Goal: Transaction & Acquisition: Purchase product/service

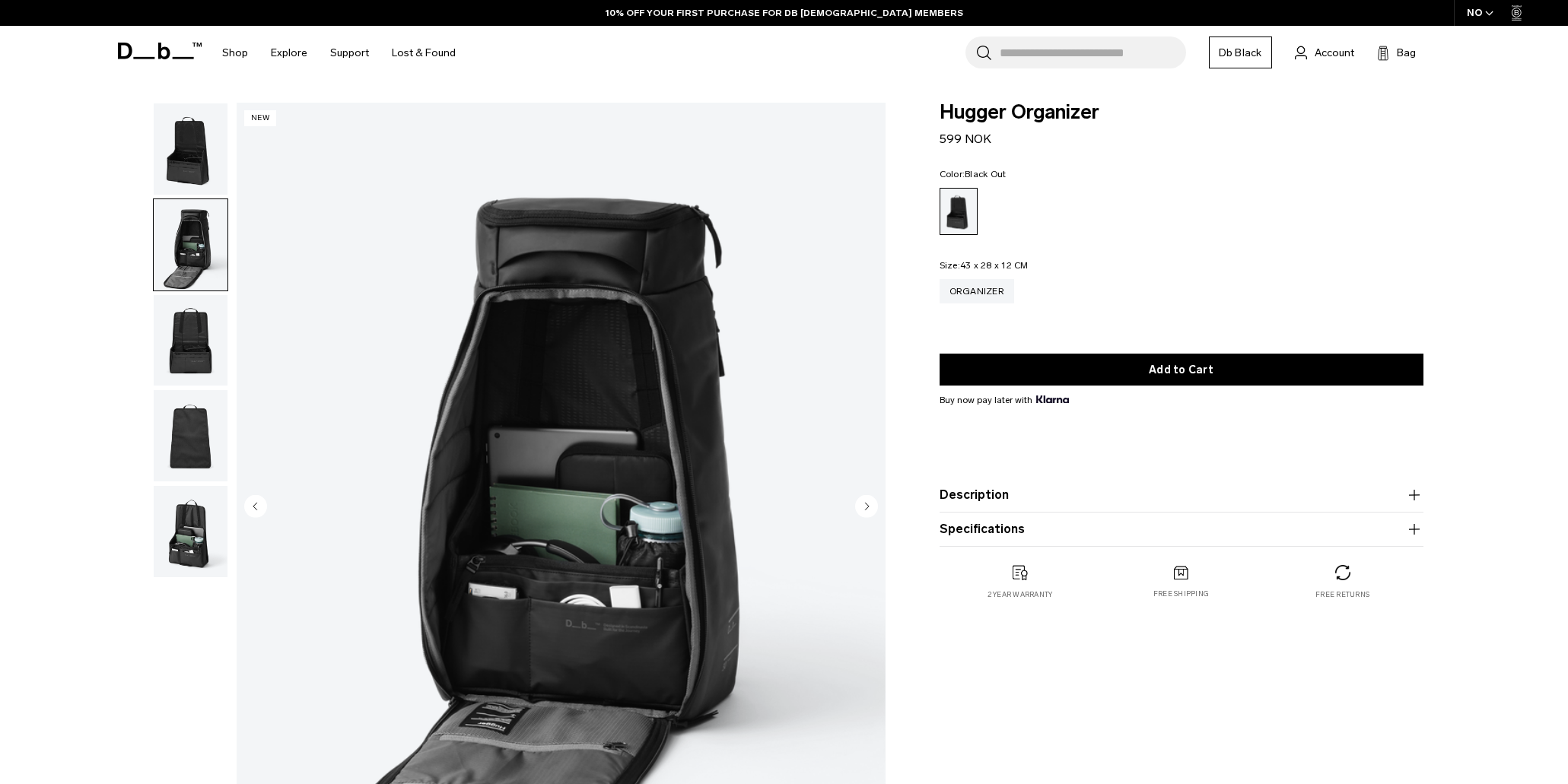
click at [199, 354] on img "button" at bounding box center [191, 340] width 74 height 91
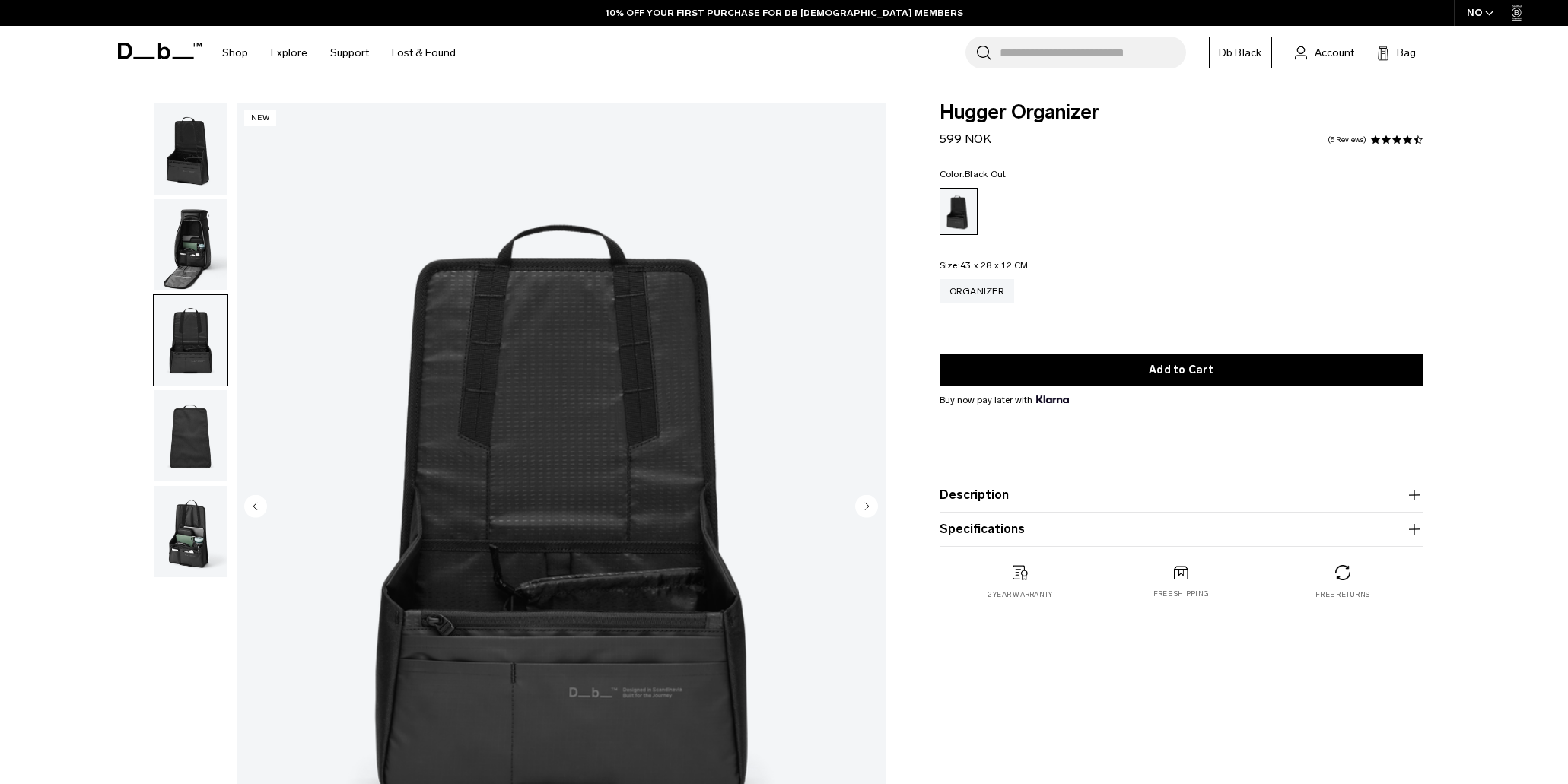
click at [193, 451] on img "button" at bounding box center [191, 435] width 74 height 91
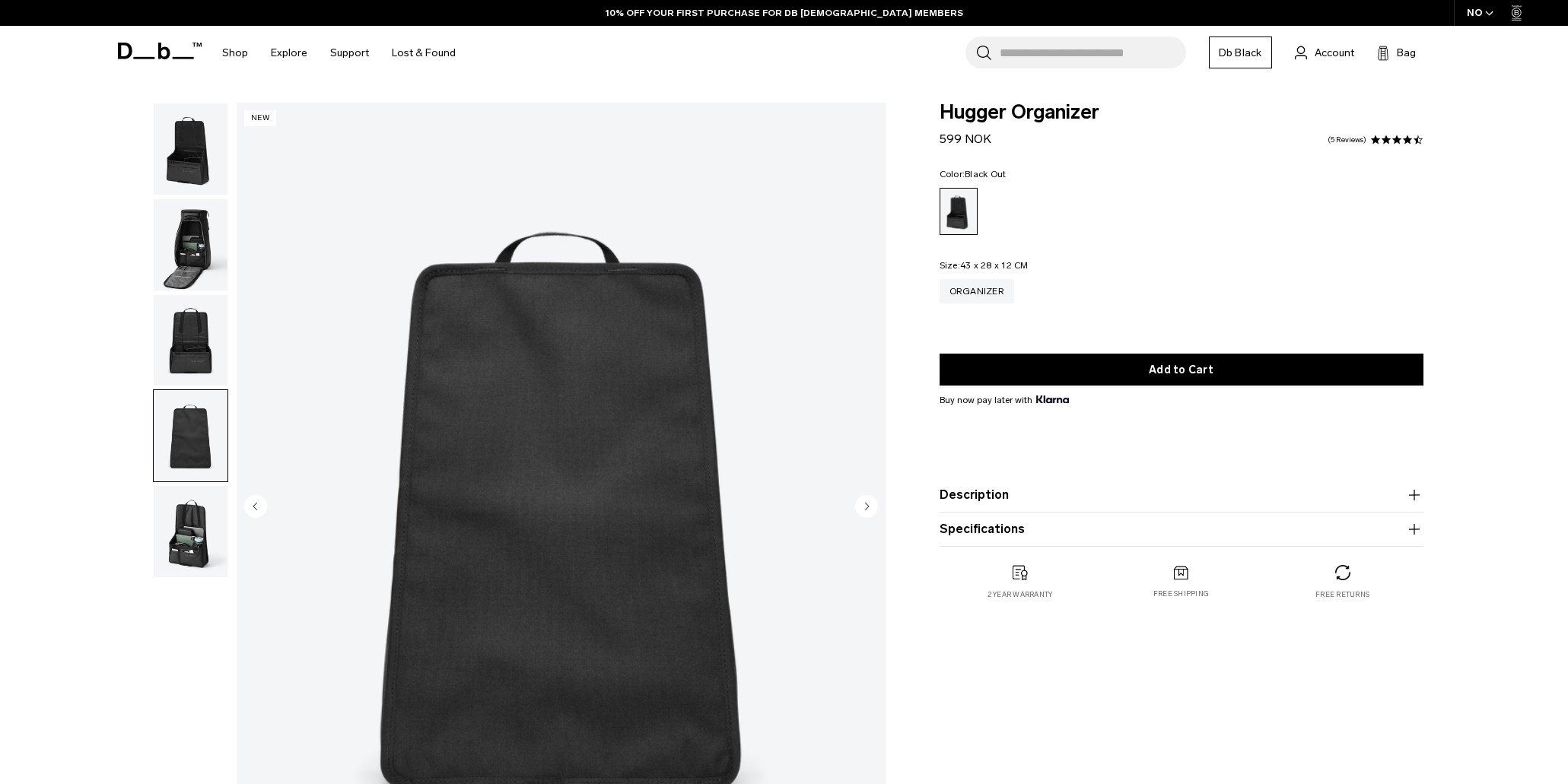
click at [197, 512] on img "button" at bounding box center [191, 531] width 74 height 91
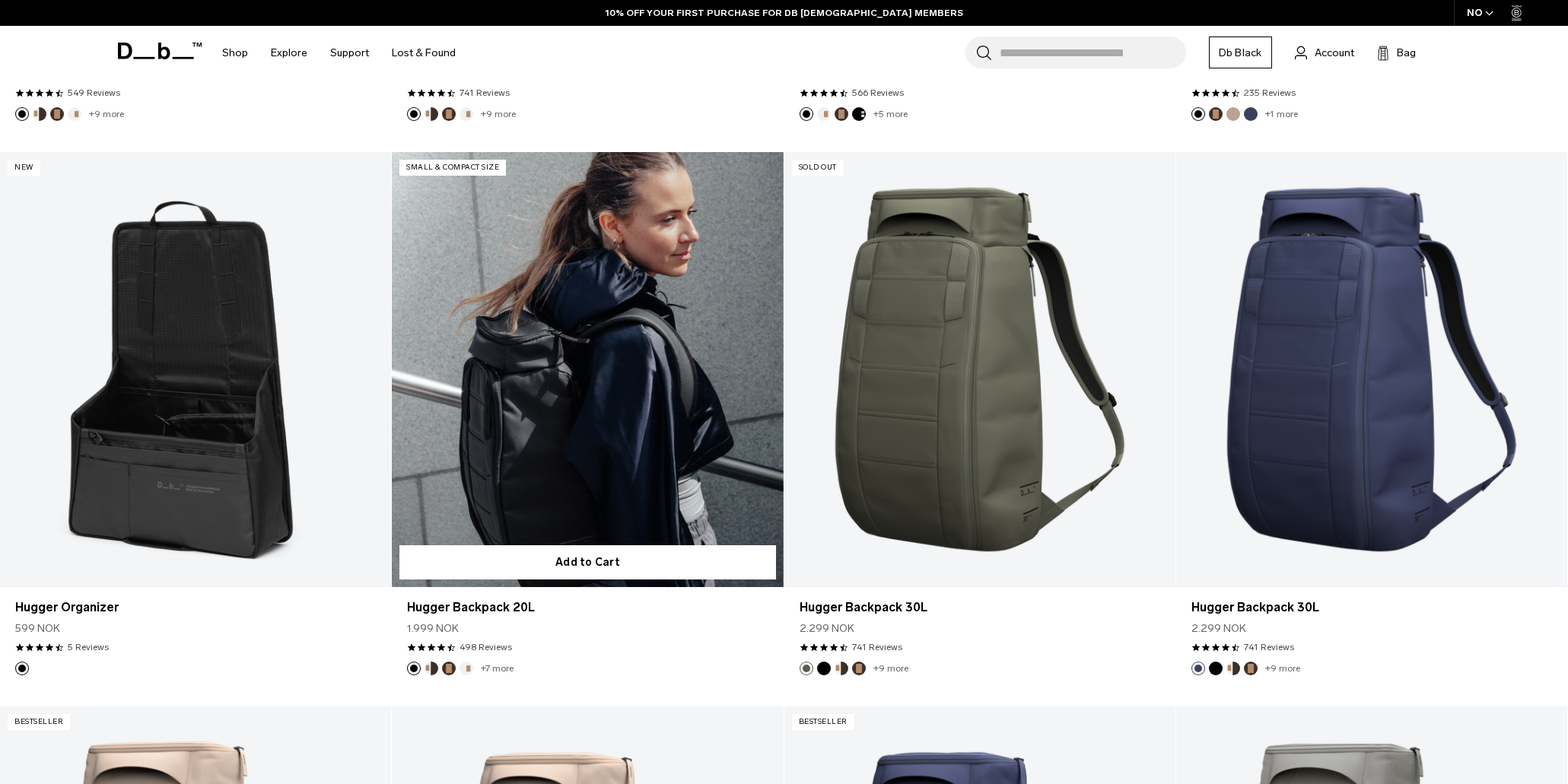
scroll to position [786, 0]
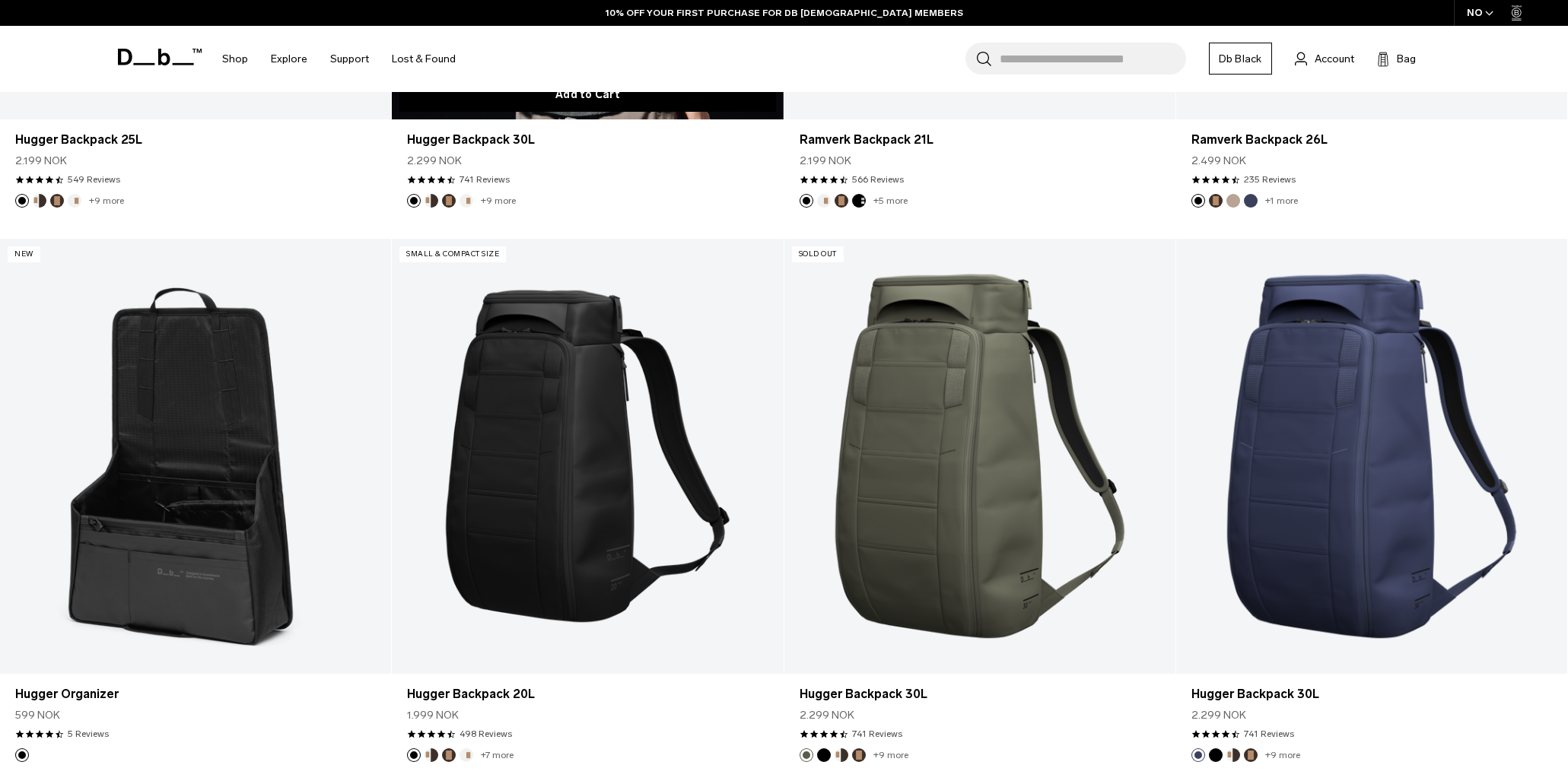
click at [621, 110] on button "Add to Cart" at bounding box center [587, 94] width 376 height 34
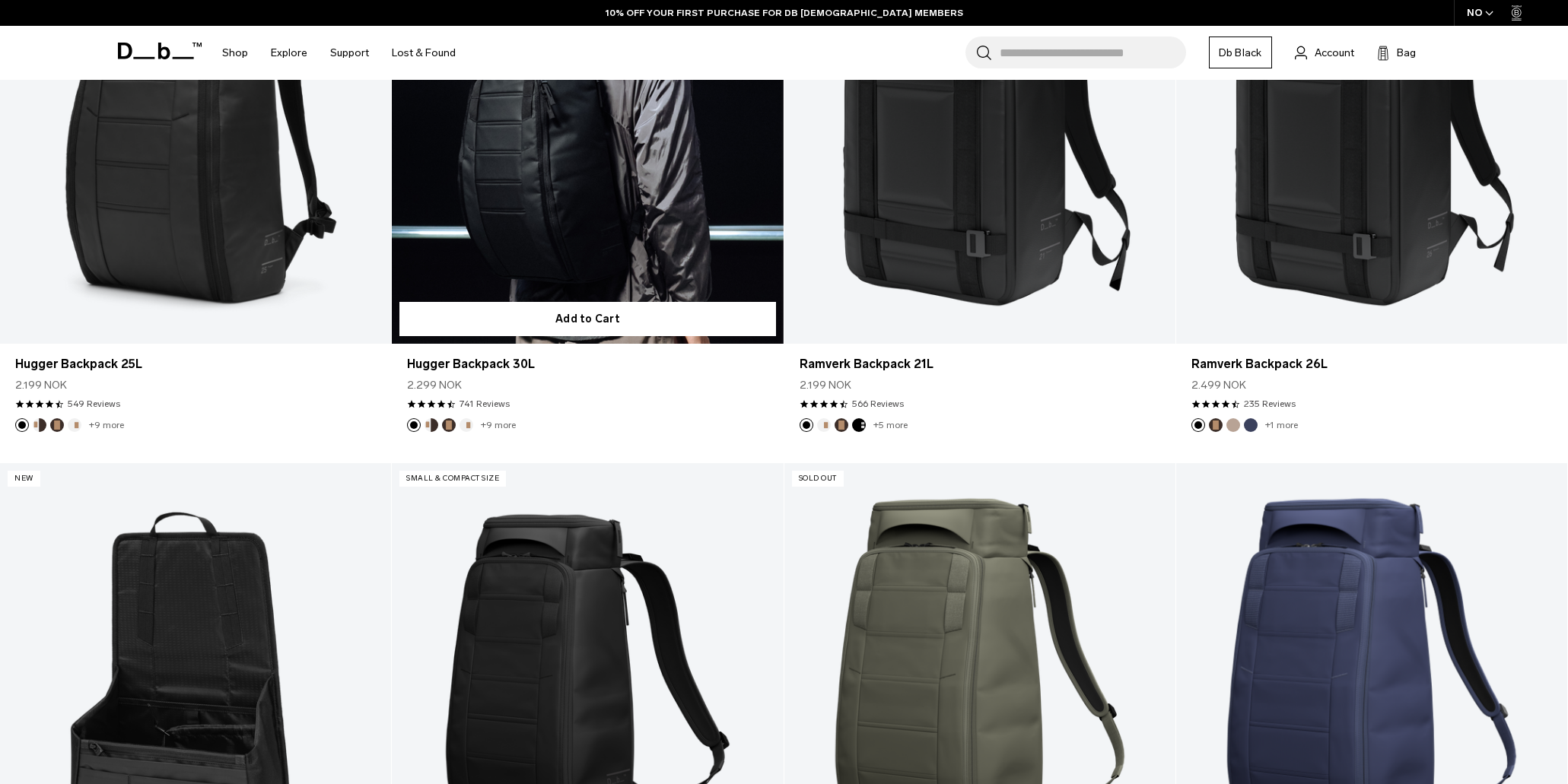
scroll to position [557, 0]
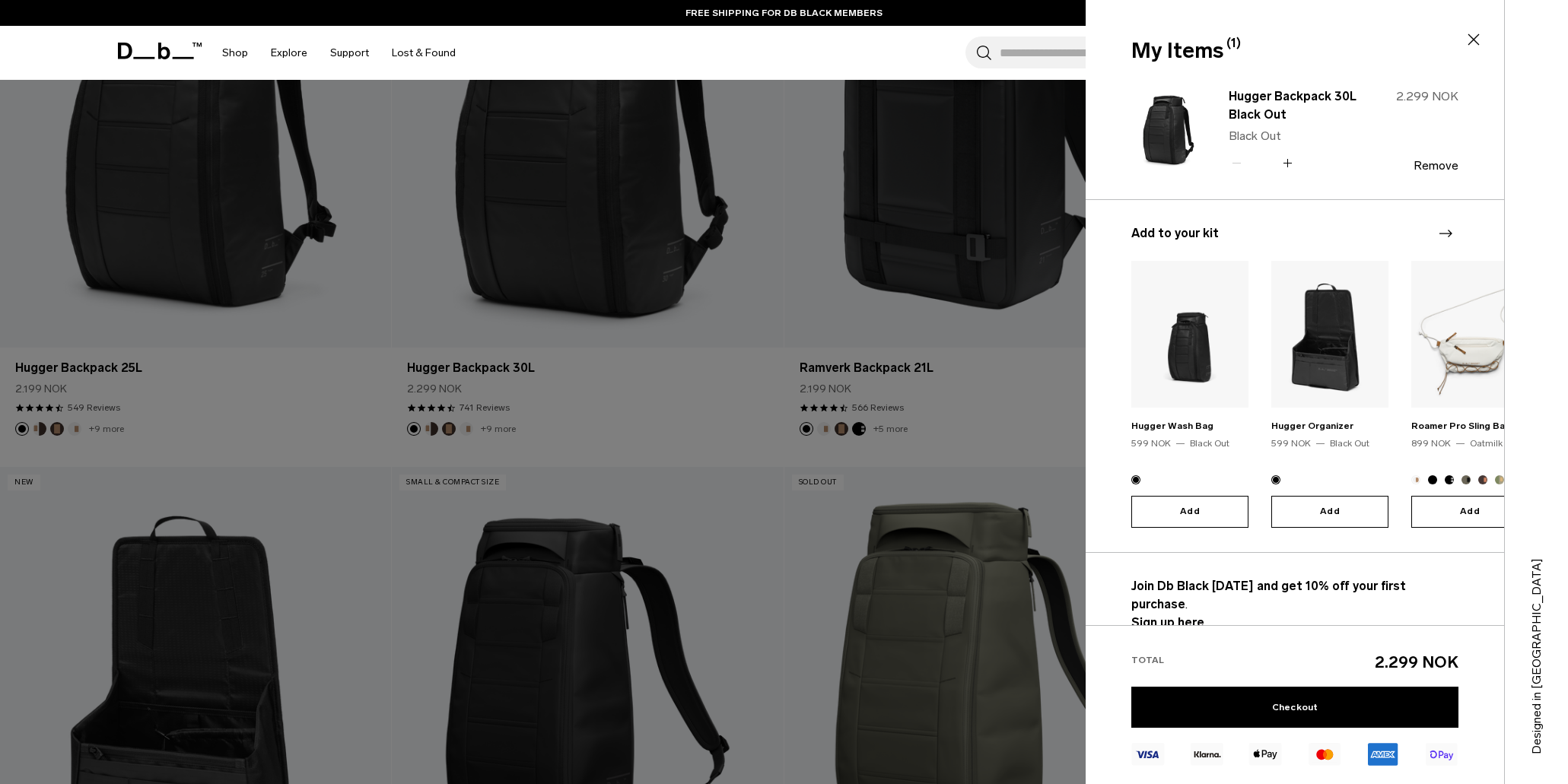
click at [1187, 123] on img at bounding box center [1168, 130] width 73 height 89
click at [1236, 94] on link "Hugger Backpack 30L Black Out" at bounding box center [1295, 106] width 134 height 36
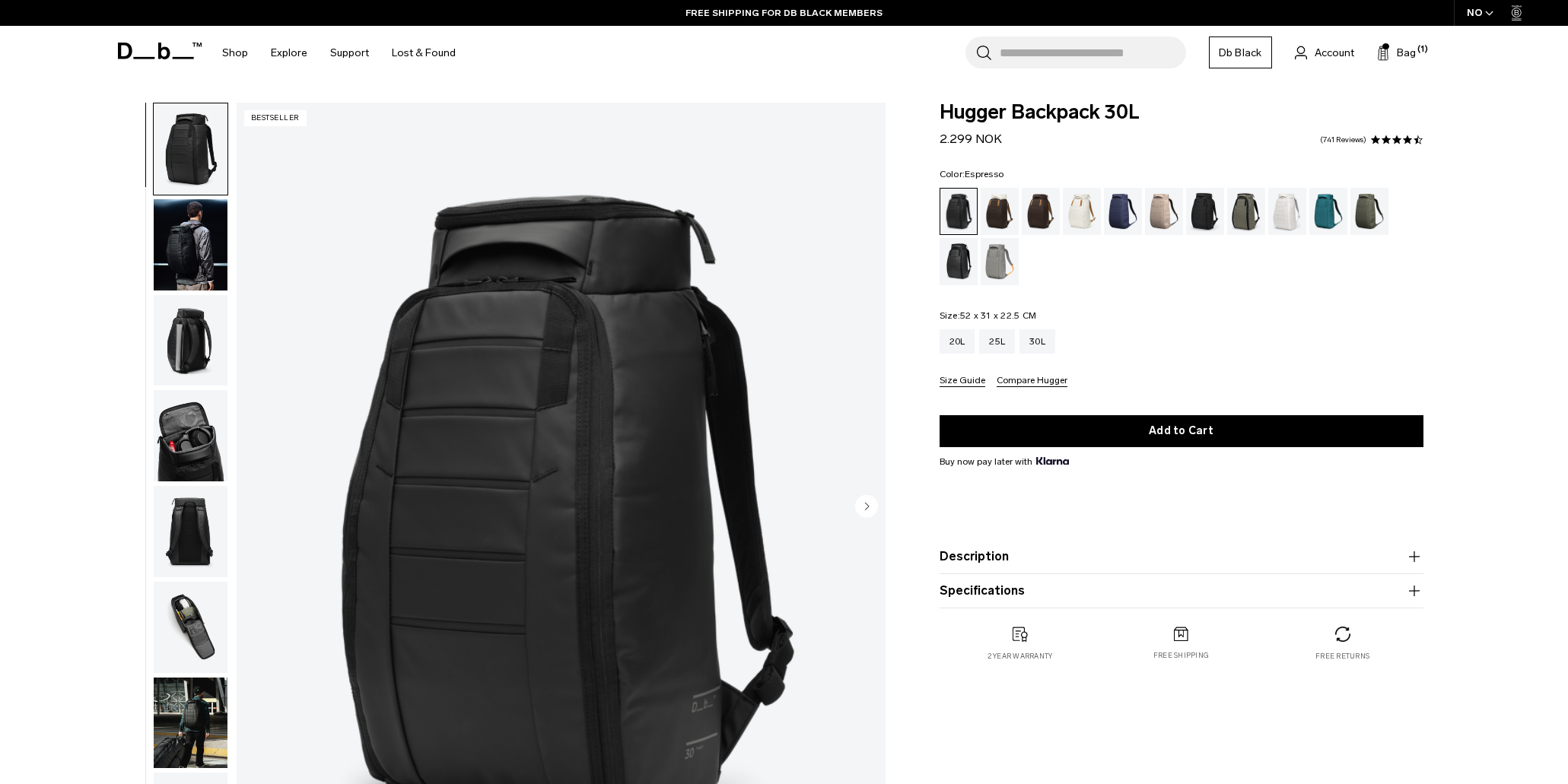
click at [1045, 216] on div "Espresso" at bounding box center [1040, 211] width 39 height 47
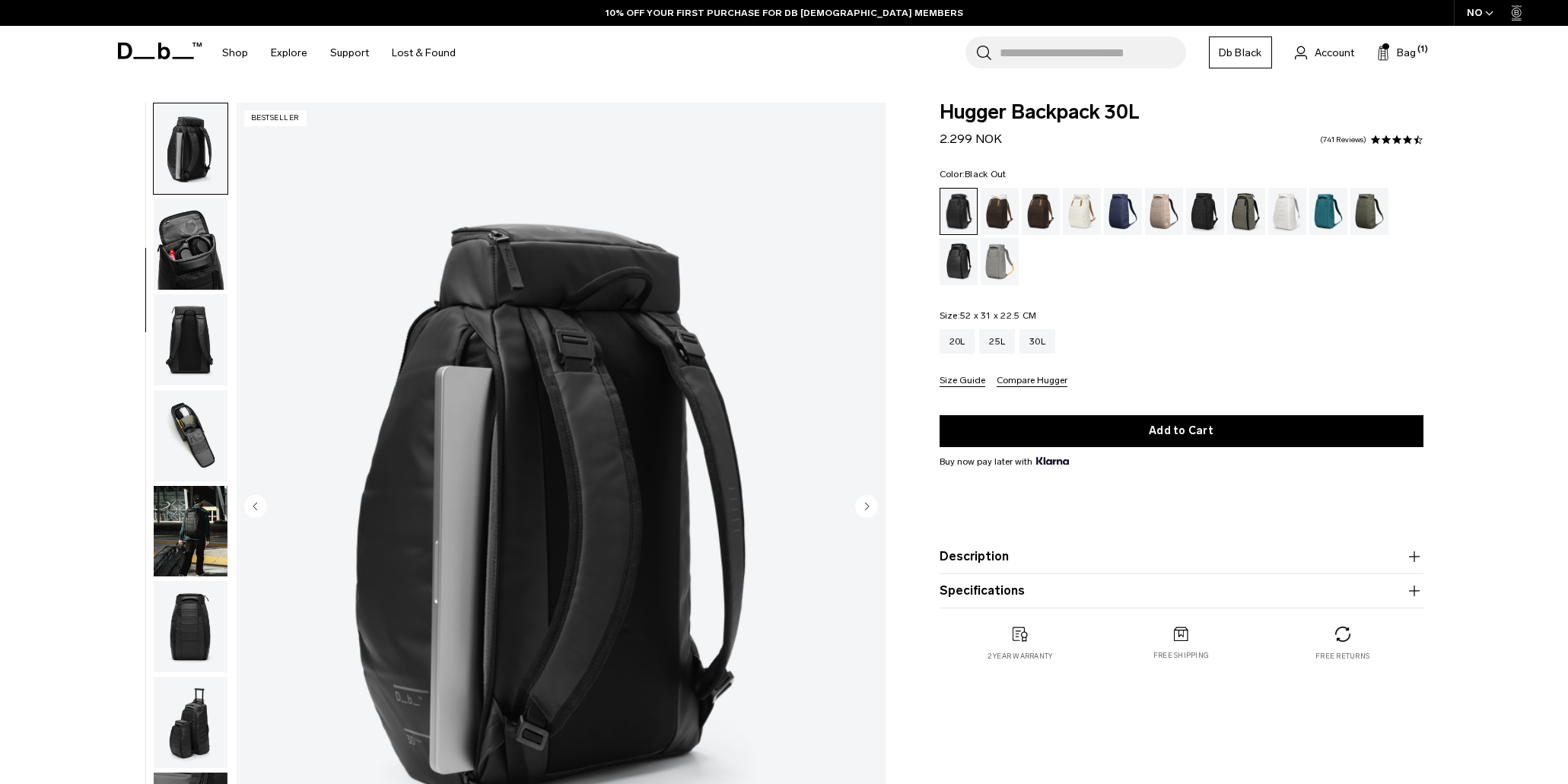
click at [196, 265] on img "button" at bounding box center [191, 244] width 74 height 91
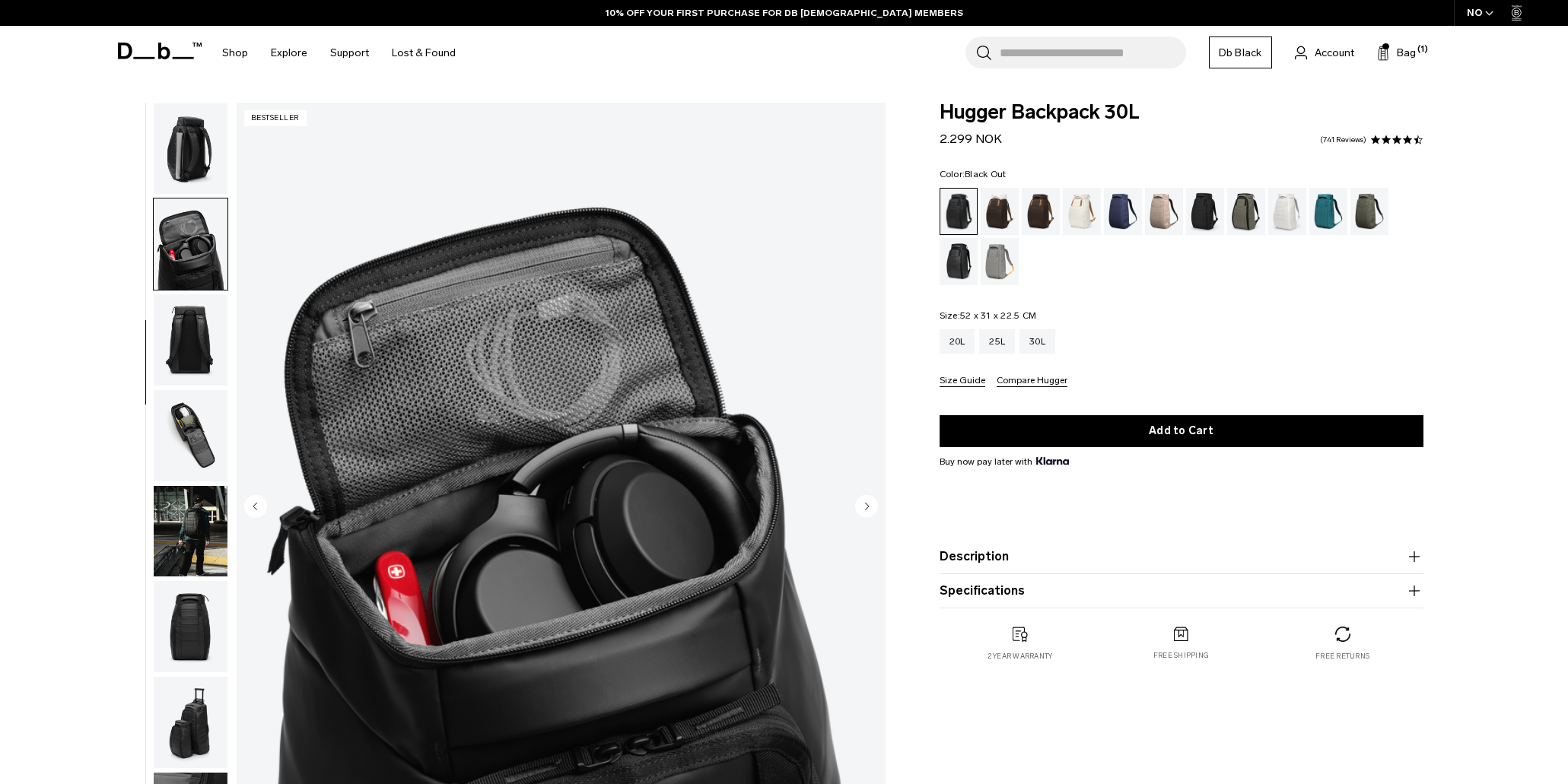
scroll to position [239, 0]
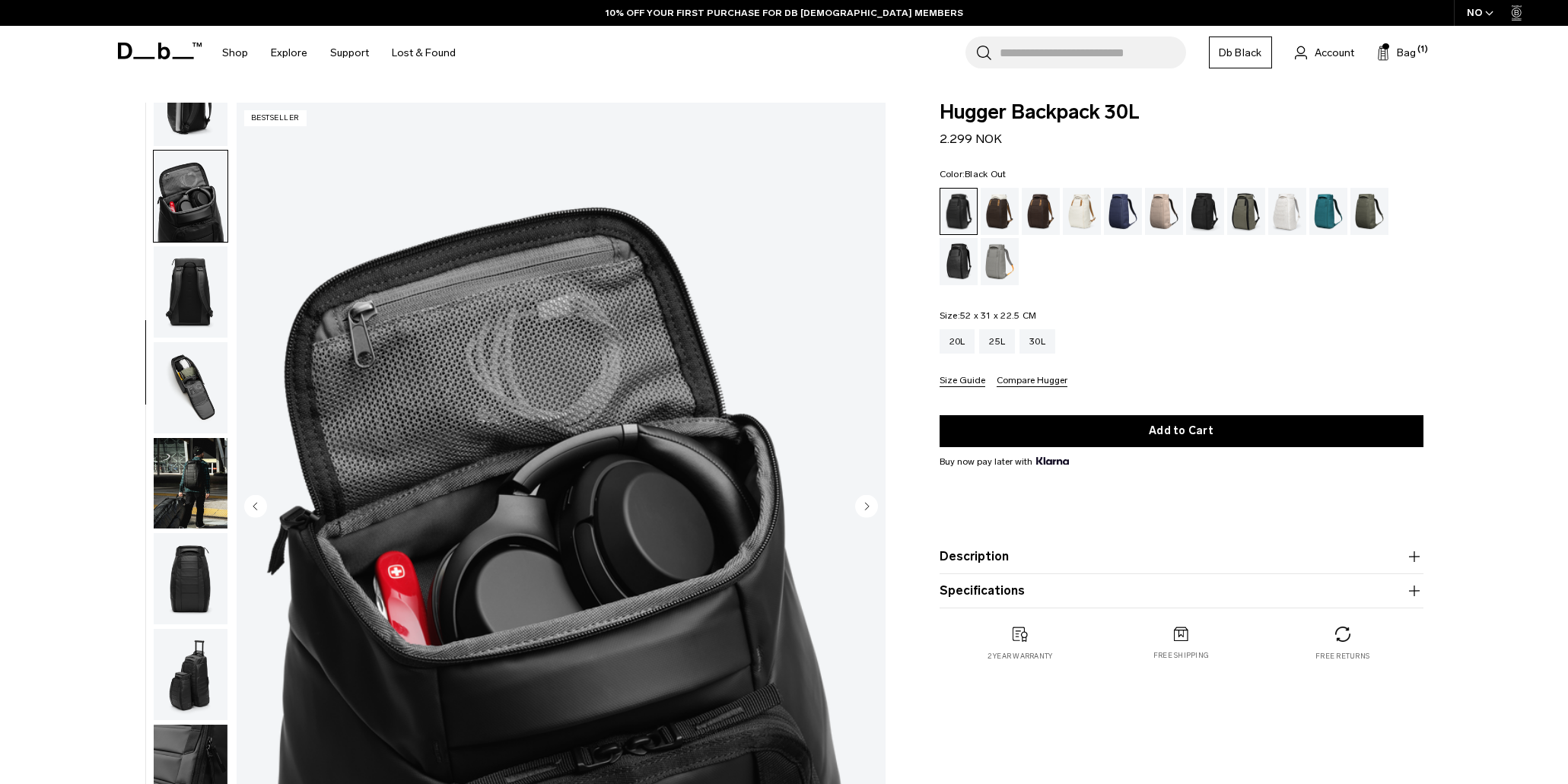
click at [196, 265] on img "button" at bounding box center [191, 292] width 74 height 91
